Goal: Transaction & Acquisition: Purchase product/service

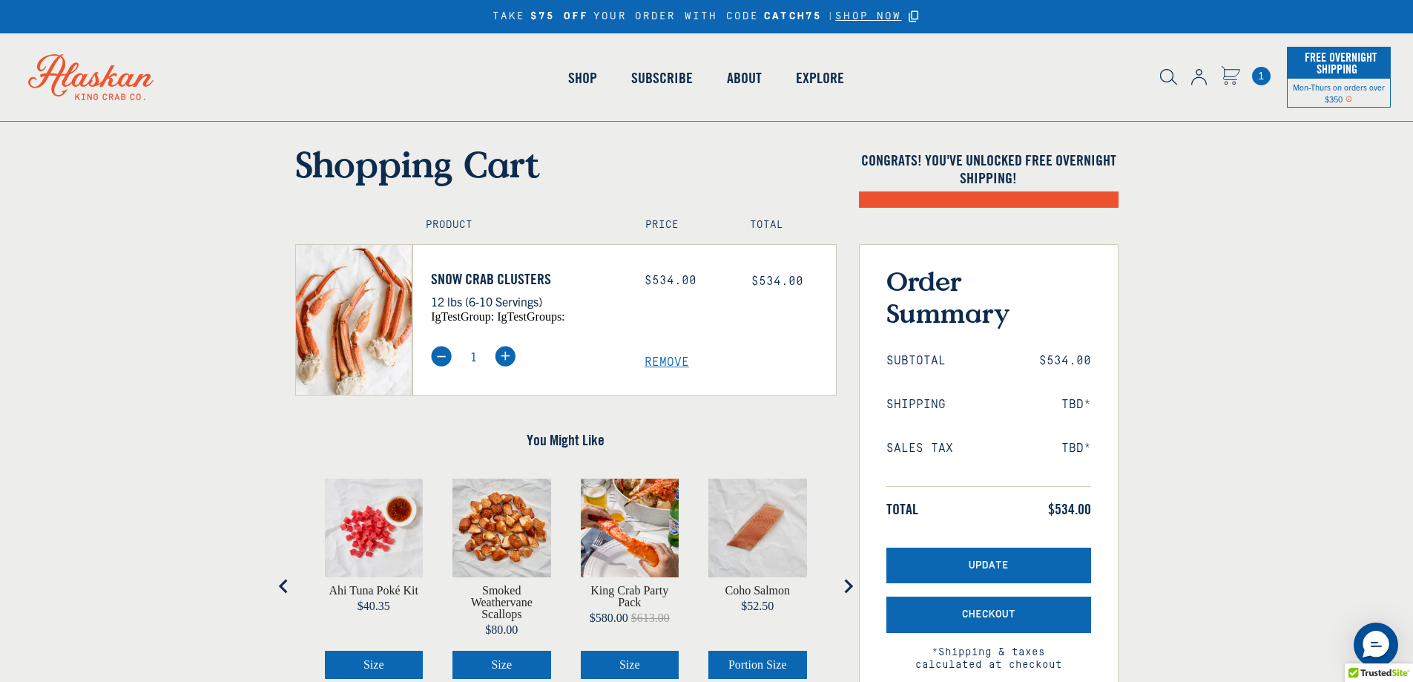
select select "40826421542991"
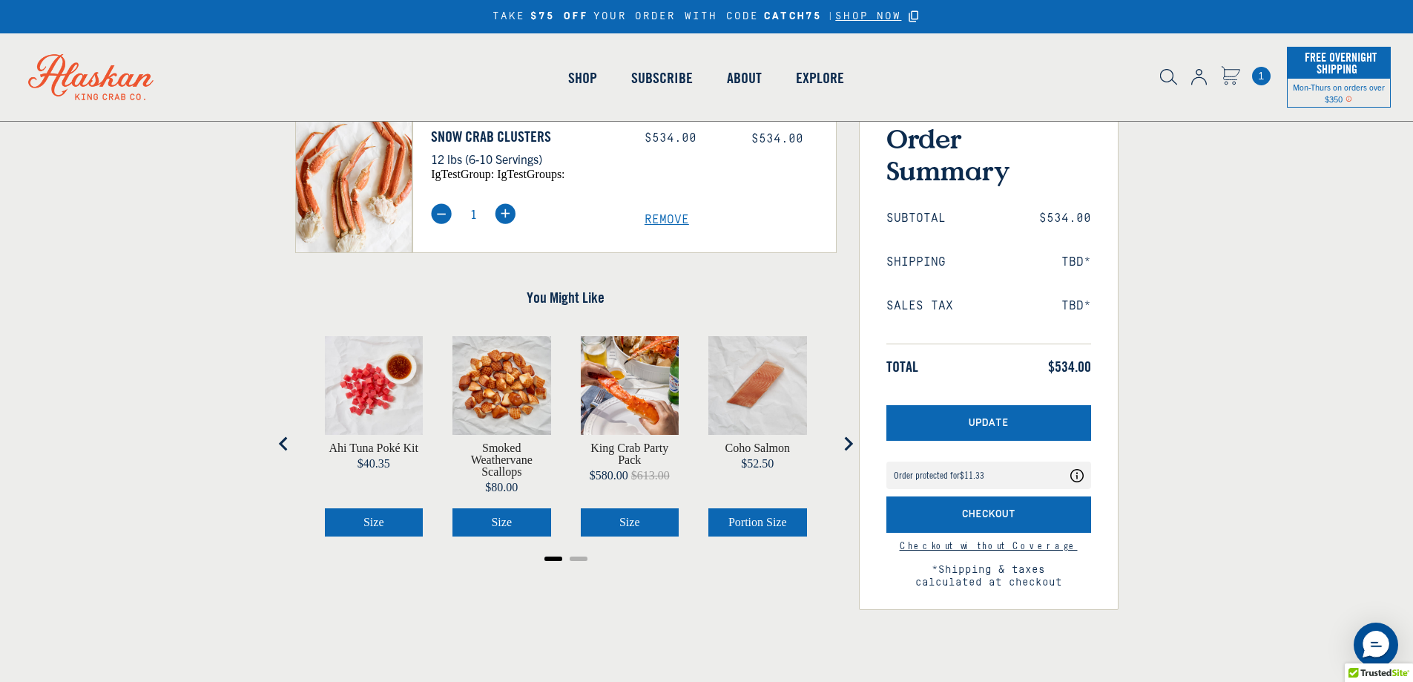
scroll to position [204, 0]
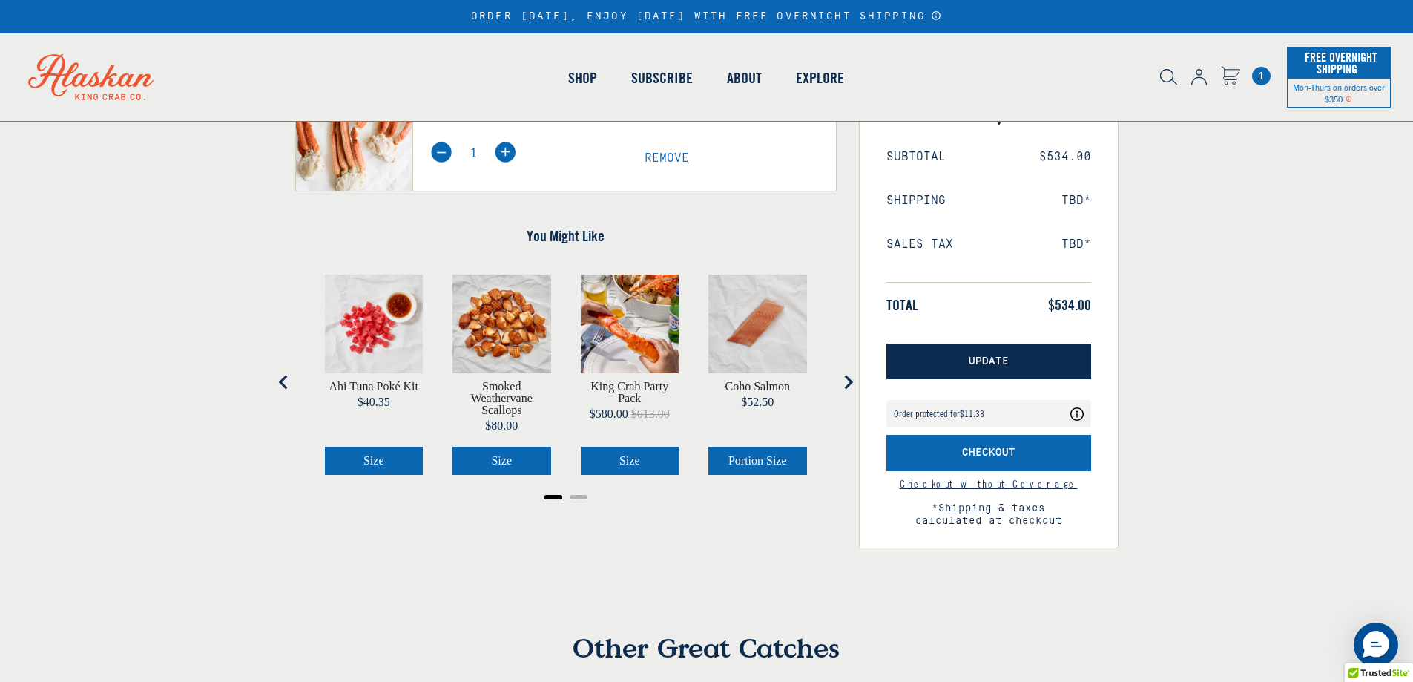
click at [1023, 354] on button "Update" at bounding box center [988, 361] width 205 height 36
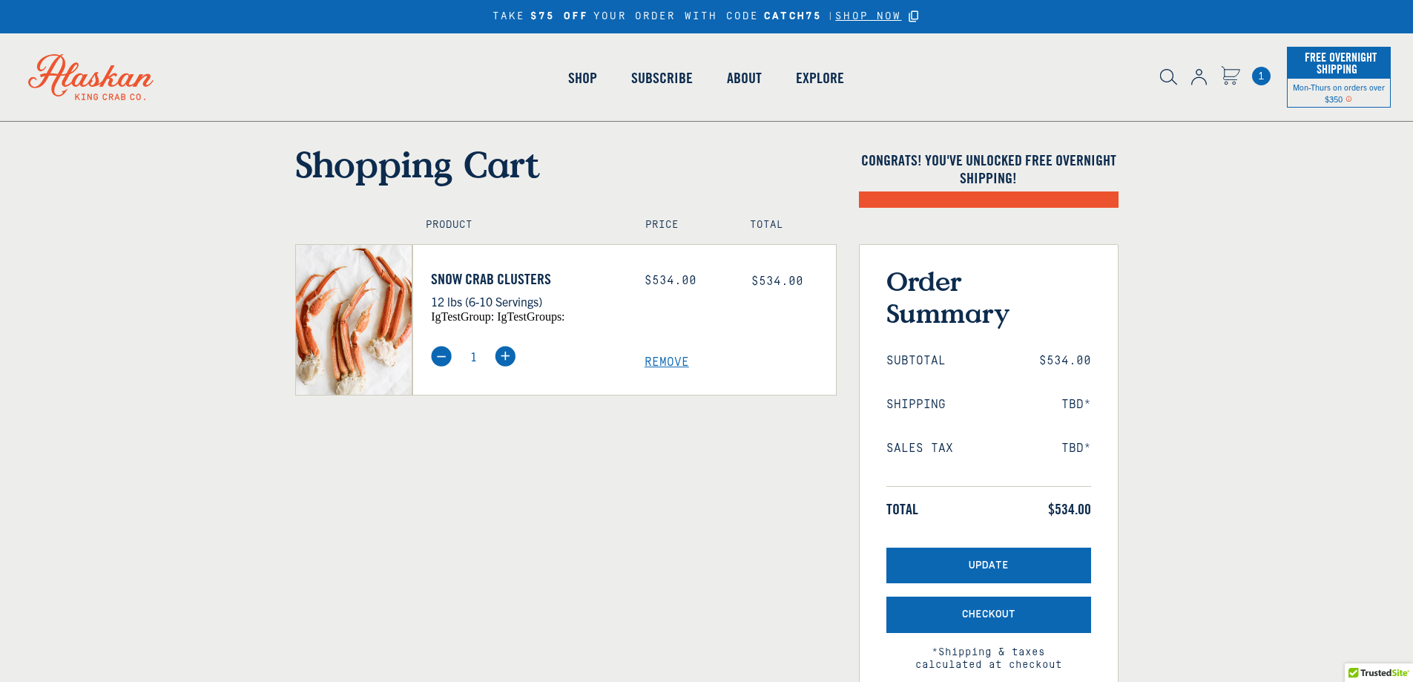
select select "40826421542991"
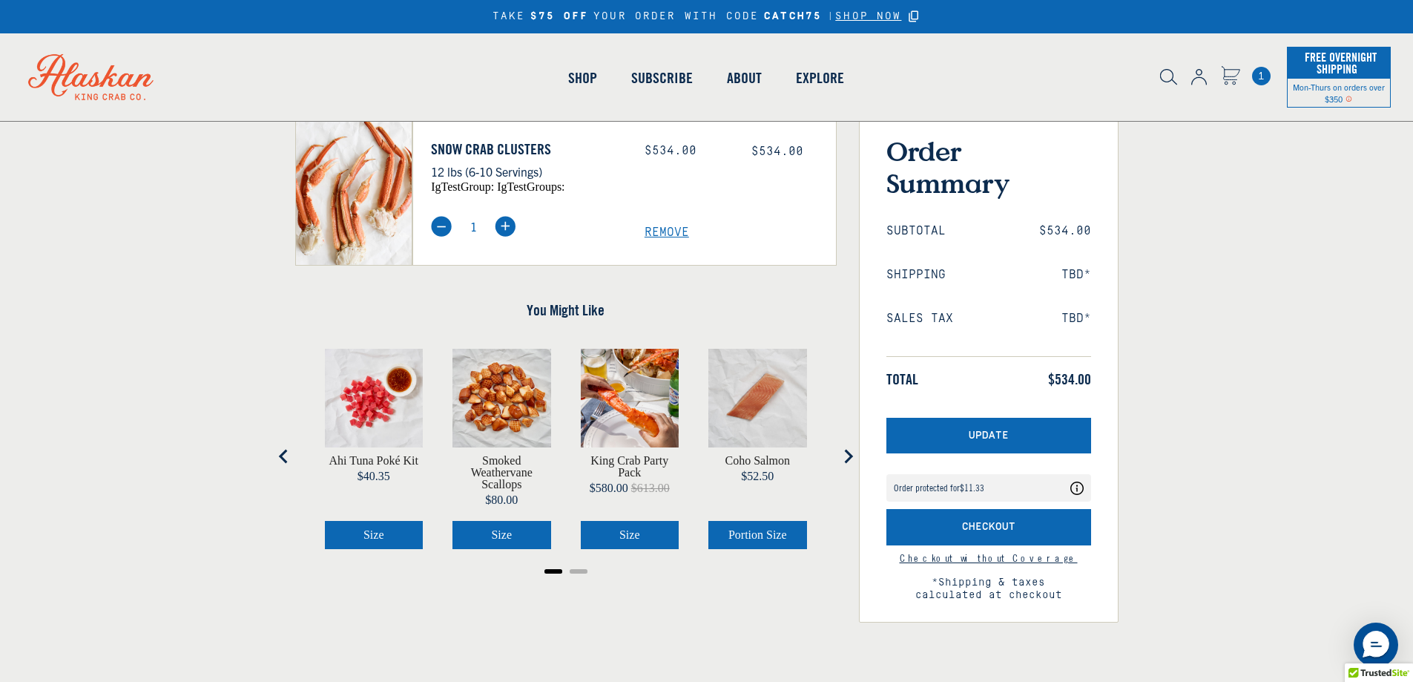
scroll to position [260, 0]
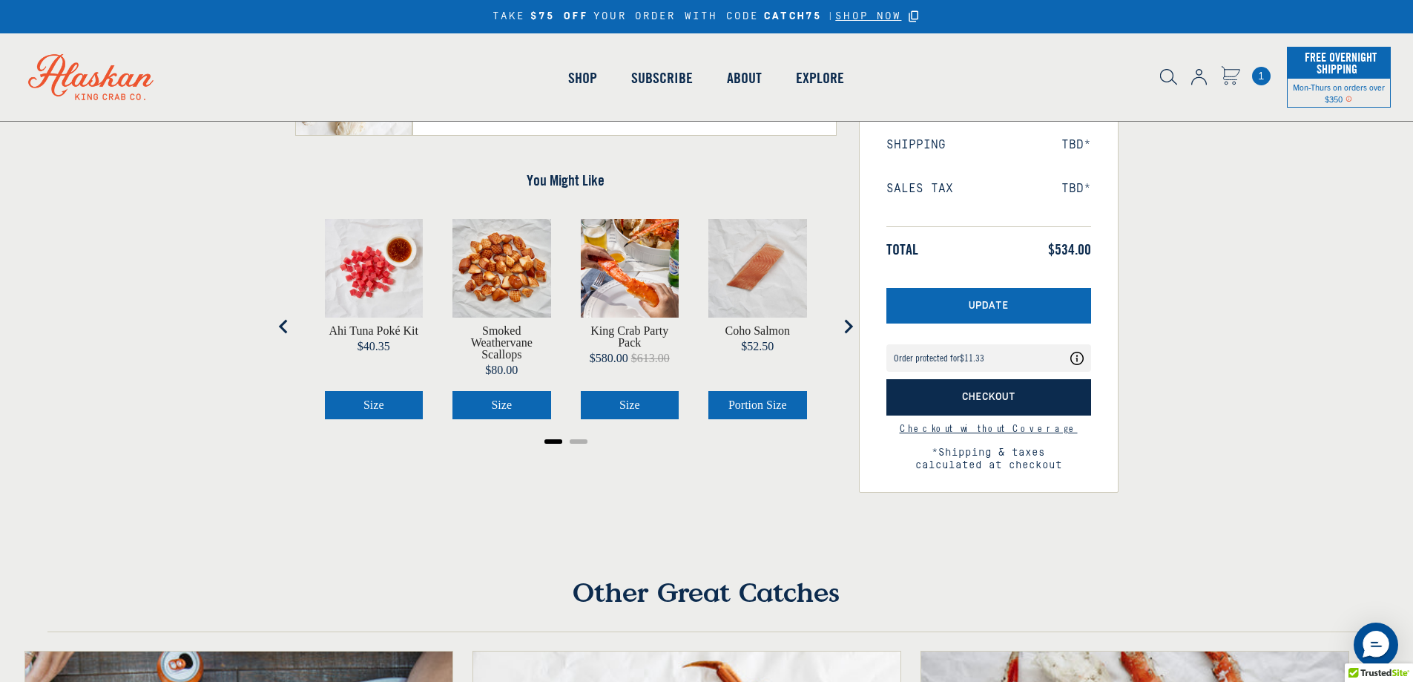
click at [978, 396] on span "Checkout" at bounding box center [988, 397] width 53 height 13
click at [984, 391] on span "Checkout" at bounding box center [988, 397] width 53 height 13
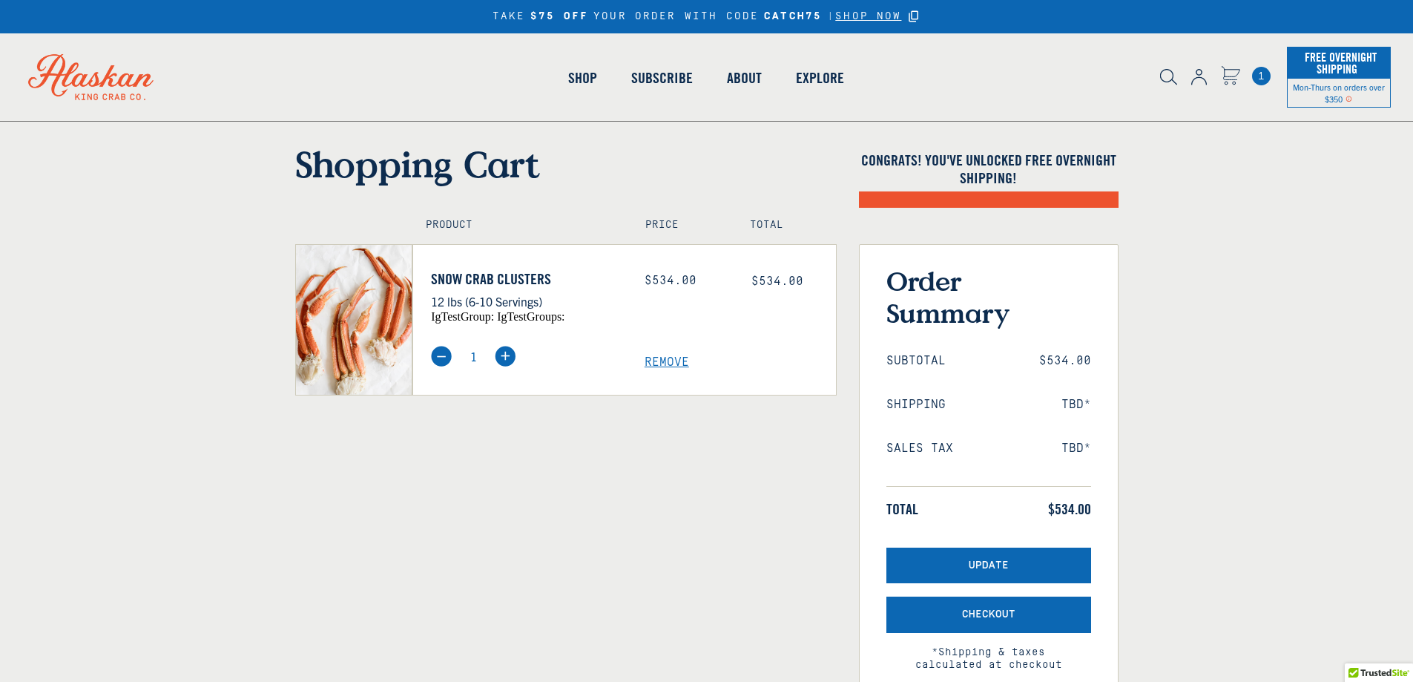
select select "40826421542991"
